Goal: Task Accomplishment & Management: Complete application form

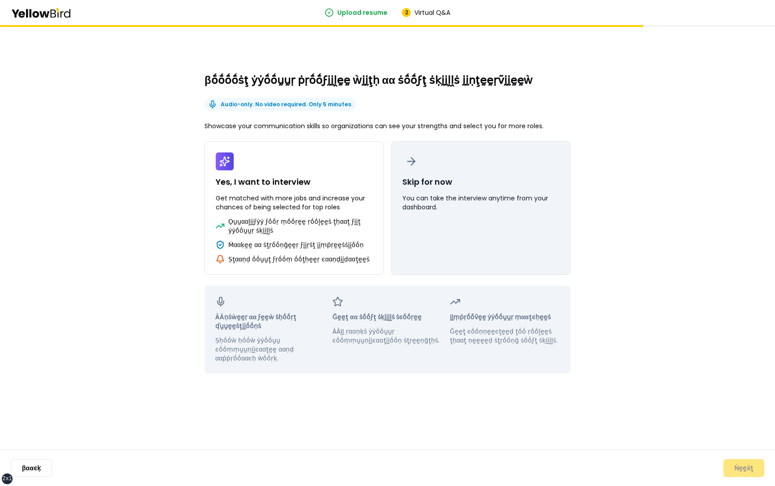
click at [445, 234] on button "Skip for now You can take the interview anytime from your dashboard." at bounding box center [480, 208] width 179 height 134
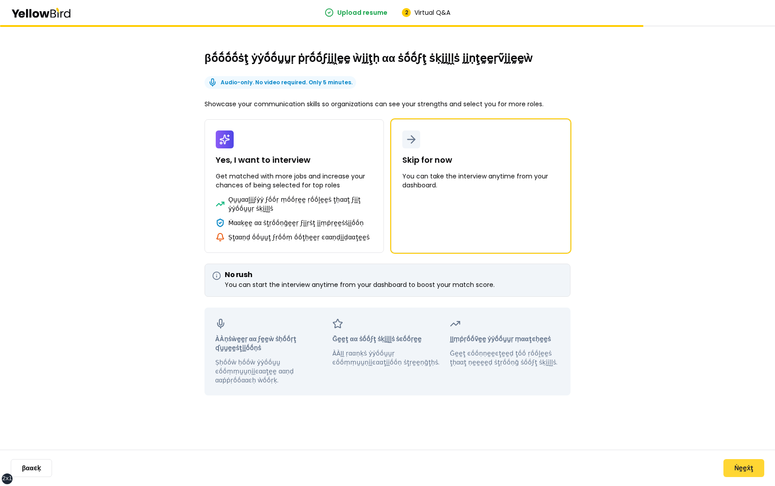
click at [743, 471] on button "Ṅḛḛẋţ" at bounding box center [743, 468] width 41 height 18
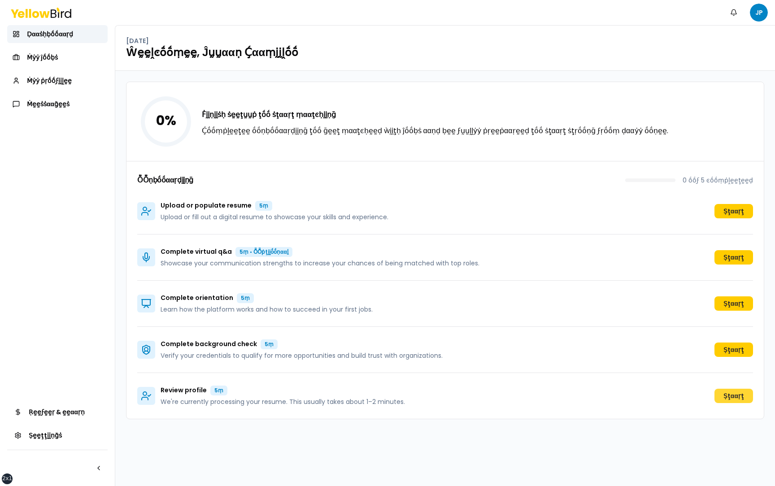
click at [732, 394] on button "Ṣţααṛţ" at bounding box center [733, 396] width 39 height 14
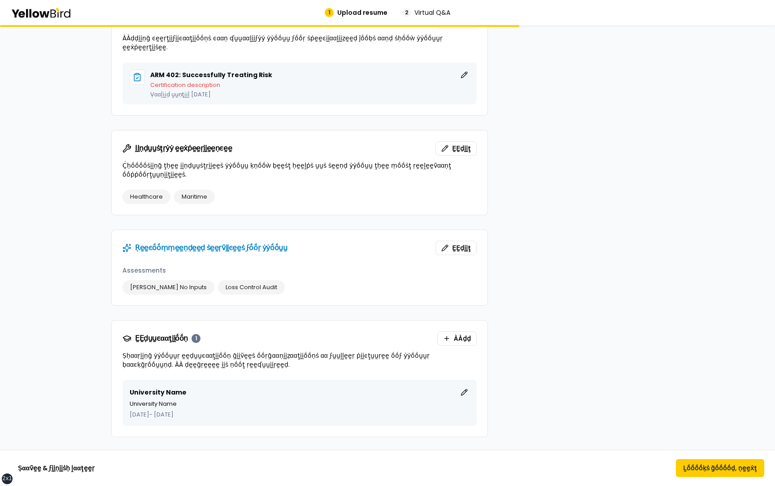
scroll to position [622, 0]
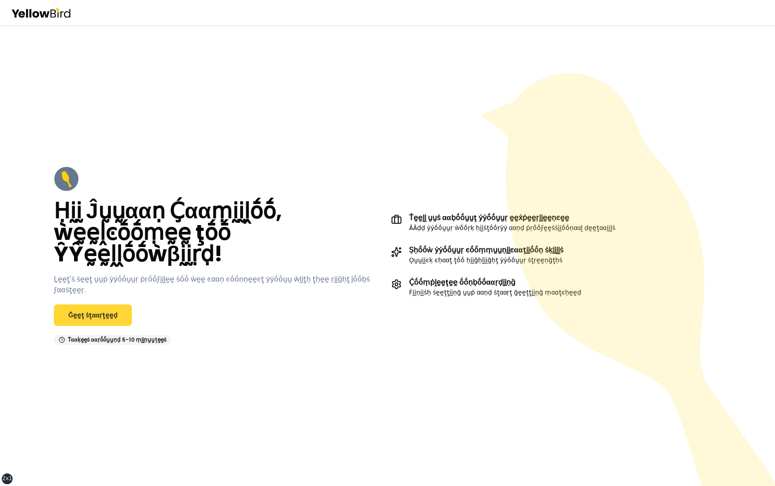
click at [98, 307] on link "Ḡḛḛţ ṡţααṛţḛḛḍ" at bounding box center [93, 316] width 78 height 22
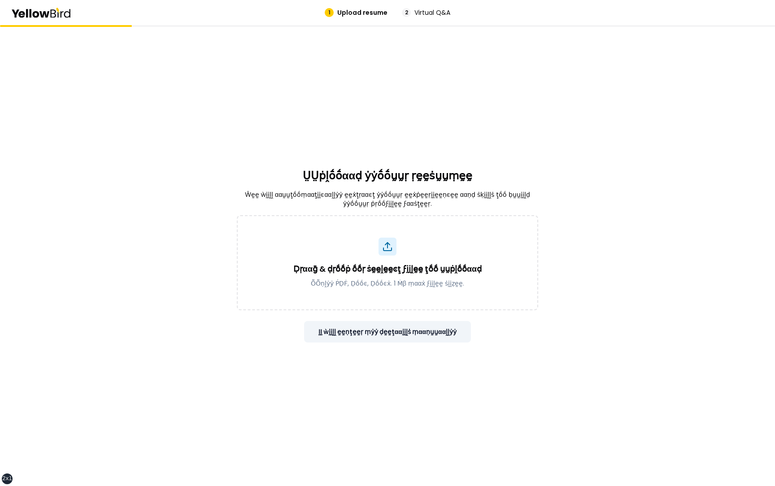
click at [453, 333] on button "ḬḬ ẁḭḭḽḽ ḛḛṇţḛḛṛ ṃẏẏ ḍḛḛţααḭḭḽṡ ṃααṇṵṵααḽḽẏẏ" at bounding box center [387, 332] width 167 height 22
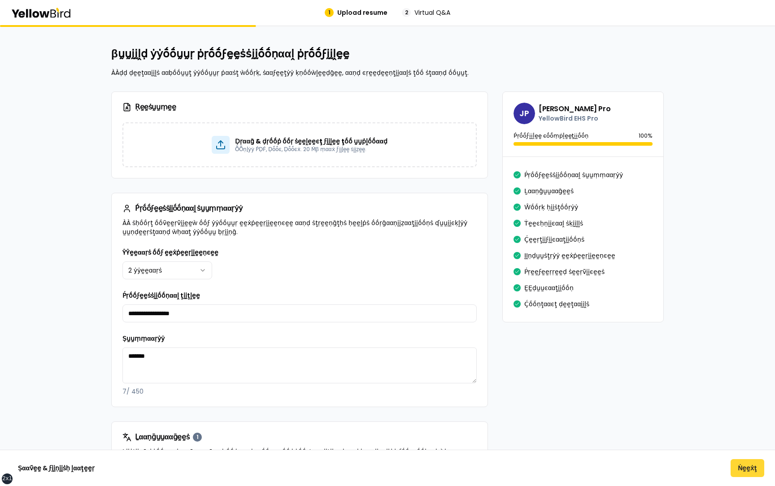
click at [747, 470] on button "Ṅḛḛẋţ" at bounding box center [748, 468] width 34 height 18
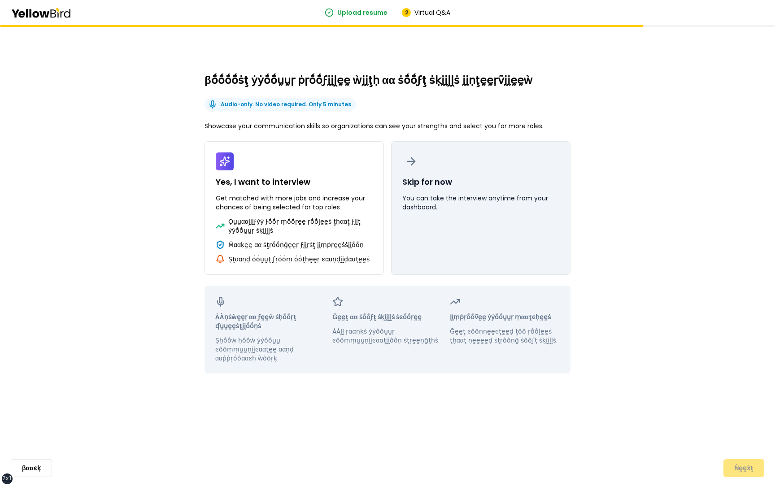
click at [446, 216] on button "Skip for now You can take the interview anytime from your dashboard." at bounding box center [480, 208] width 179 height 134
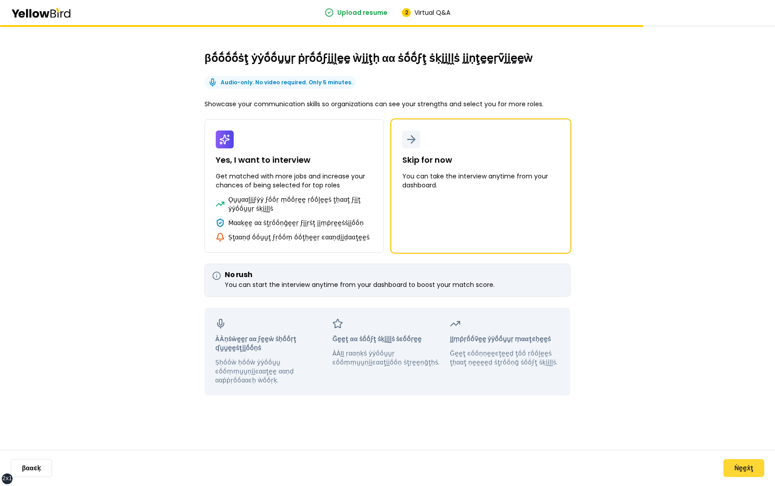
click at [736, 464] on button "Ṅḛḛẋţ" at bounding box center [743, 468] width 41 height 18
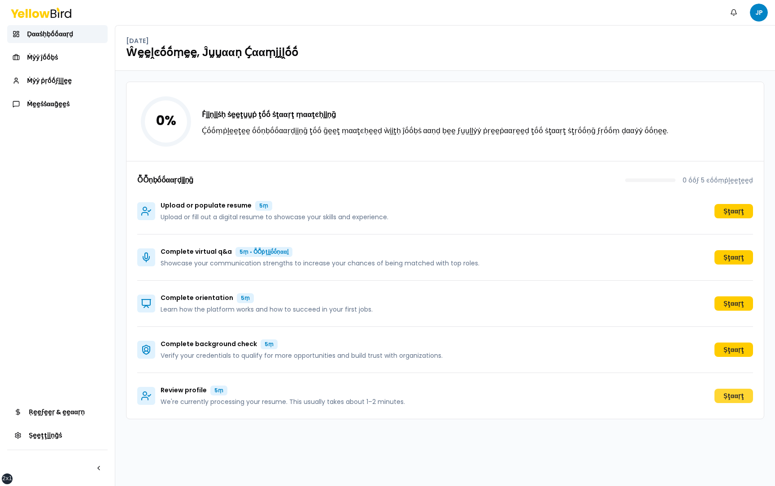
click at [730, 395] on button "Ṣţααṛţ" at bounding box center [733, 396] width 39 height 14
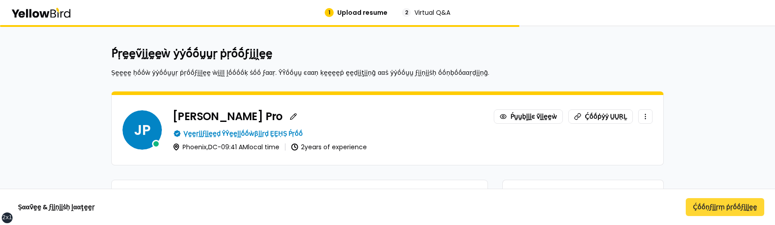
click at [730, 205] on button "Ḉṓṓṇϝḭḭṛṃ ṗṛṓṓϝḭḭḽḛḛ" at bounding box center [725, 207] width 78 height 18
